Goal: Use online tool/utility: Utilize a website feature to perform a specific function

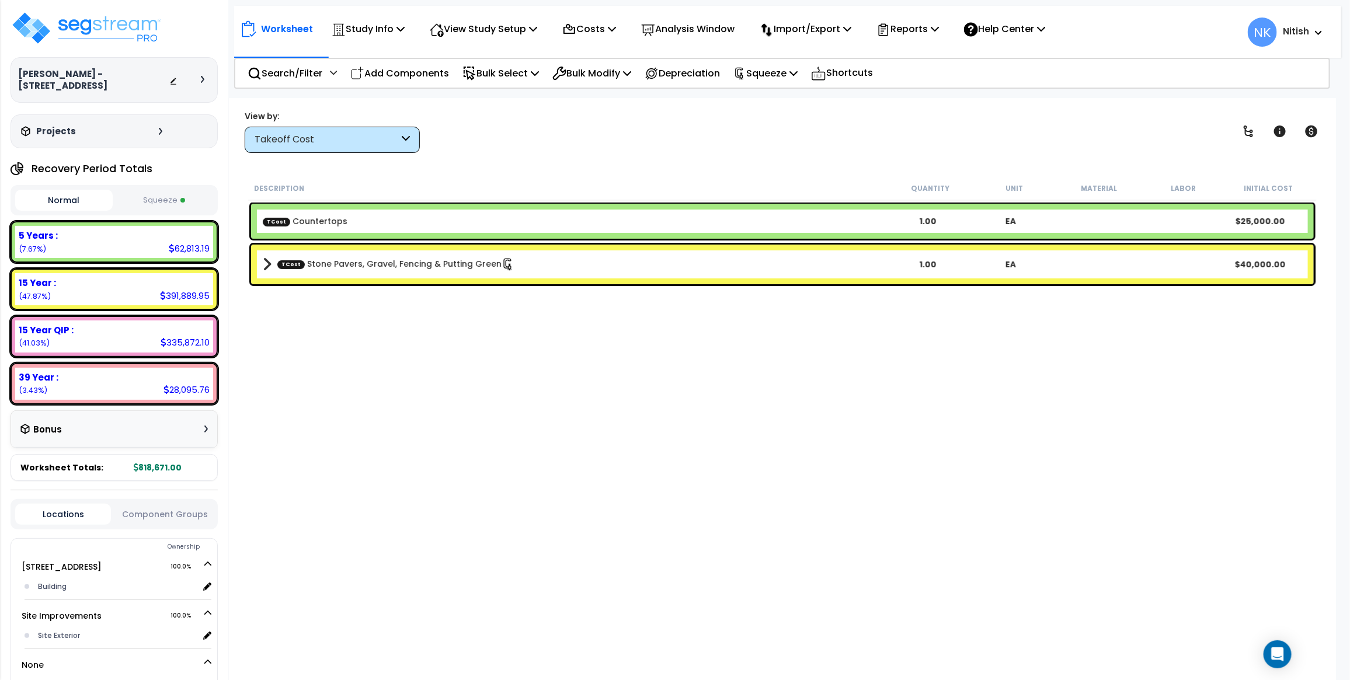
click at [149, 418] on div "Bonus" at bounding box center [113, 429] width 187 height 23
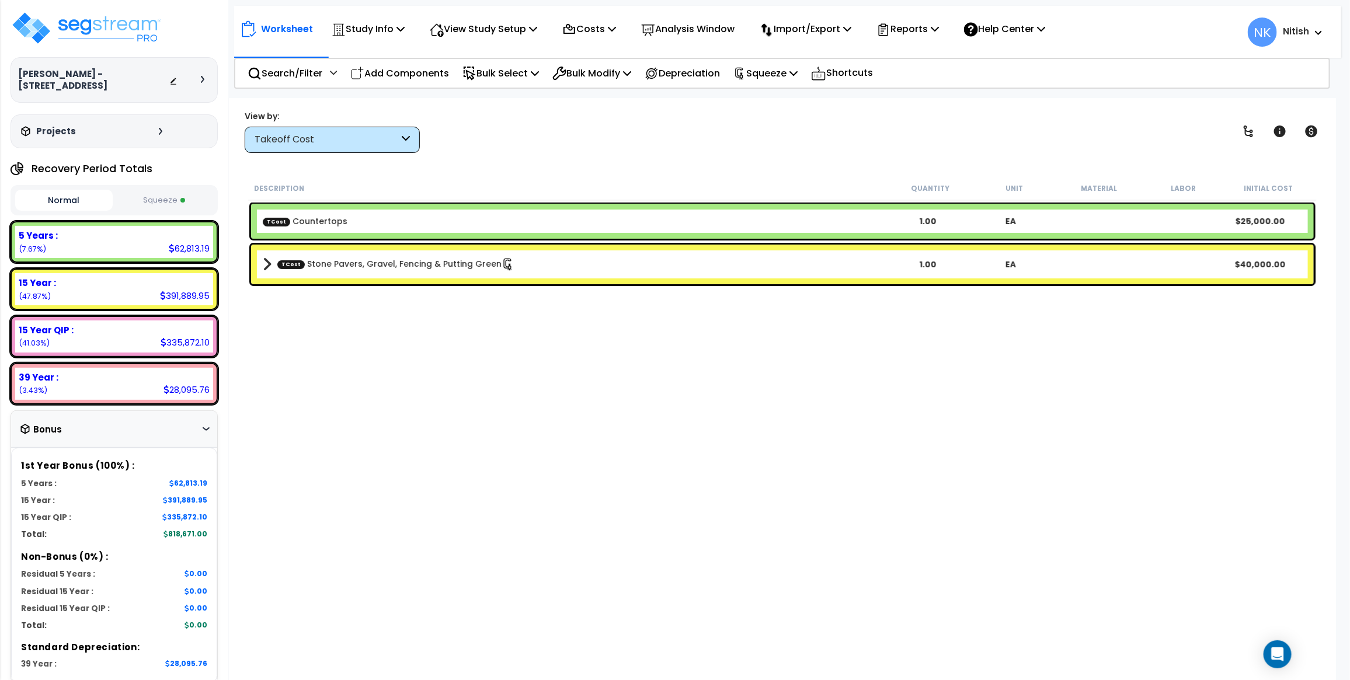
click at [133, 190] on button "Squeeze" at bounding box center [164, 200] width 97 height 20
click at [71, 204] on div "Normal Squeeze" at bounding box center [114, 200] width 207 height 30
click at [73, 194] on button "Normal" at bounding box center [63, 200] width 97 height 20
click at [149, 190] on button "Squeeze" at bounding box center [164, 200] width 97 height 20
click at [82, 191] on button "Normal" at bounding box center [63, 200] width 97 height 20
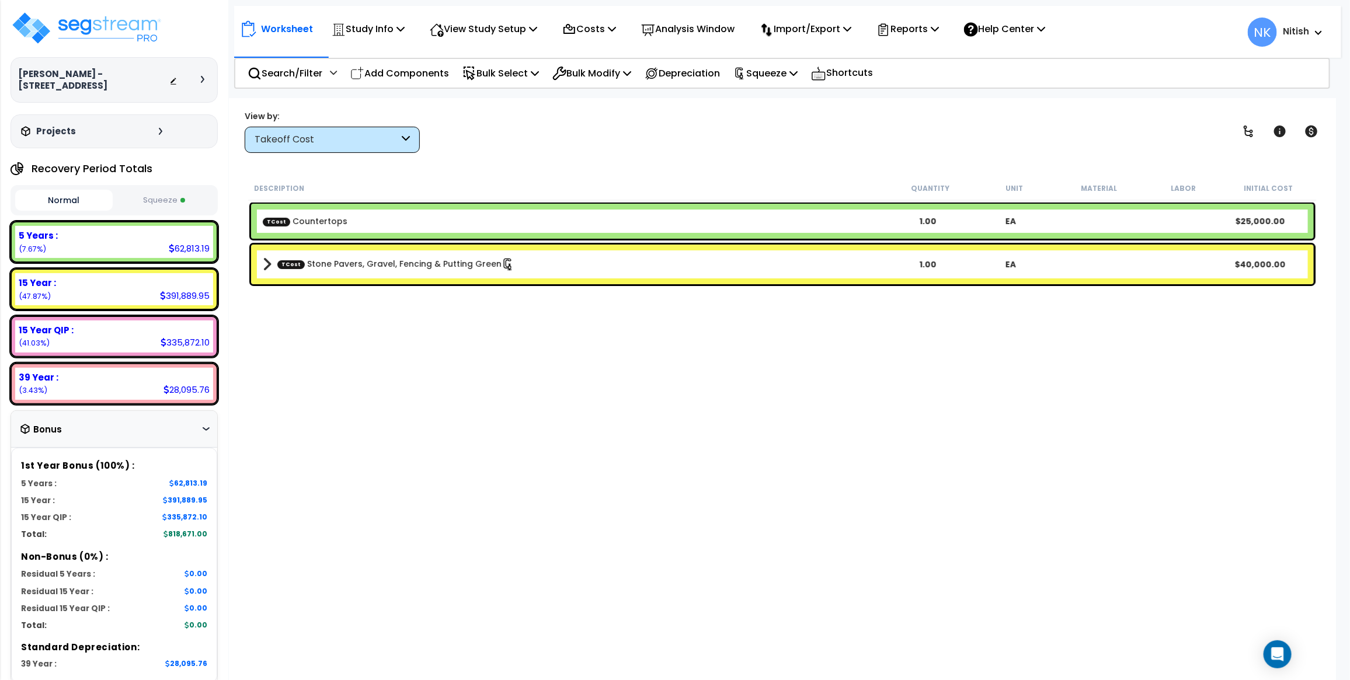
click at [159, 190] on button "Squeeze" at bounding box center [164, 200] width 97 height 20
click at [88, 190] on button "Normal" at bounding box center [63, 200] width 97 height 20
click at [151, 190] on button "Squeeze" at bounding box center [164, 200] width 97 height 20
click at [80, 191] on button "Normal" at bounding box center [63, 200] width 97 height 20
drag, startPoint x: 180, startPoint y: 412, endPoint x: 176, endPoint y: 405, distance: 8.1
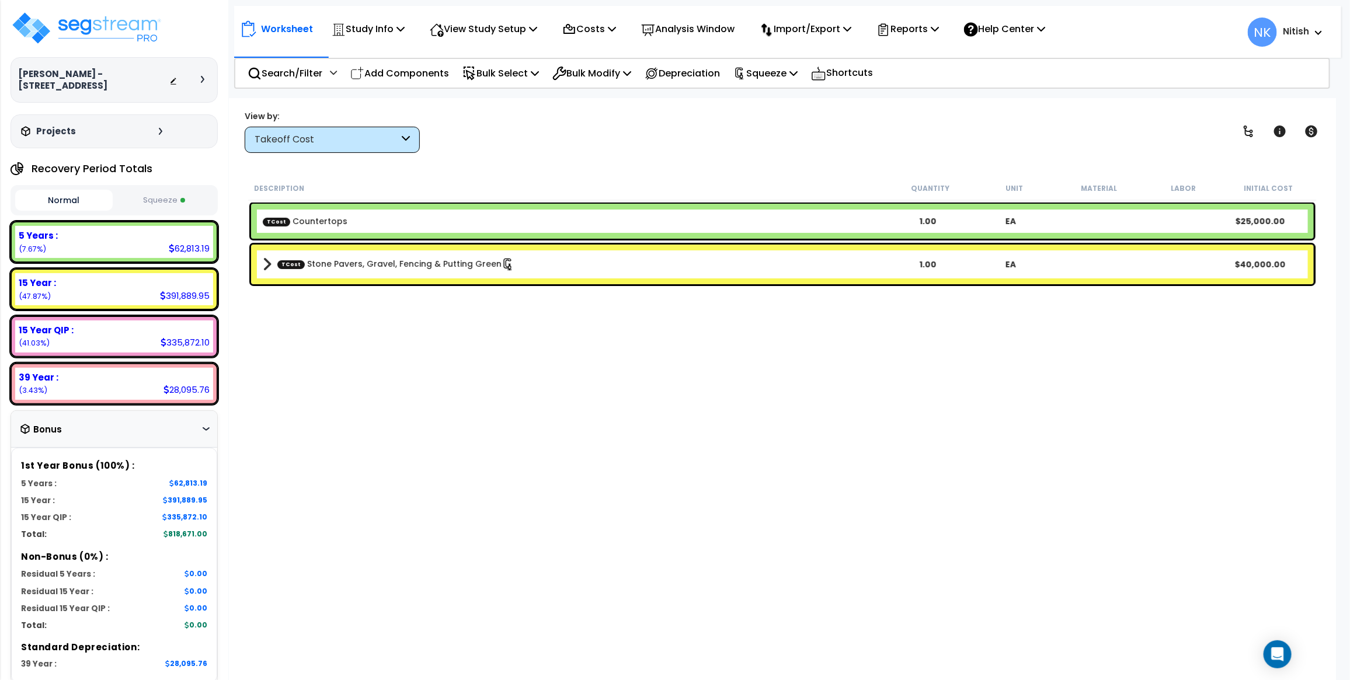
click at [179, 418] on div "Bonus" at bounding box center [113, 429] width 187 height 23
